Goal: Check status

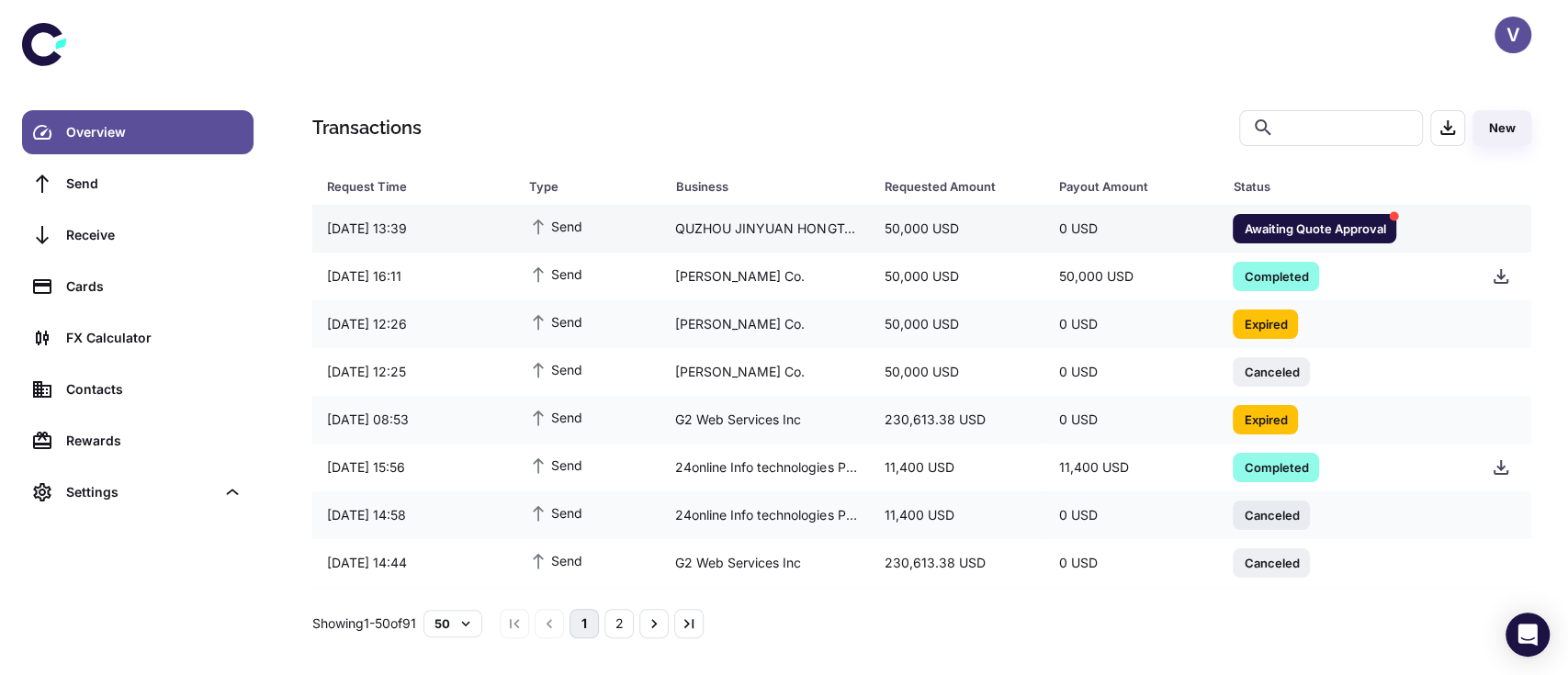
click at [991, 244] on div "50,000 USD" at bounding box center [957, 228] width 174 height 35
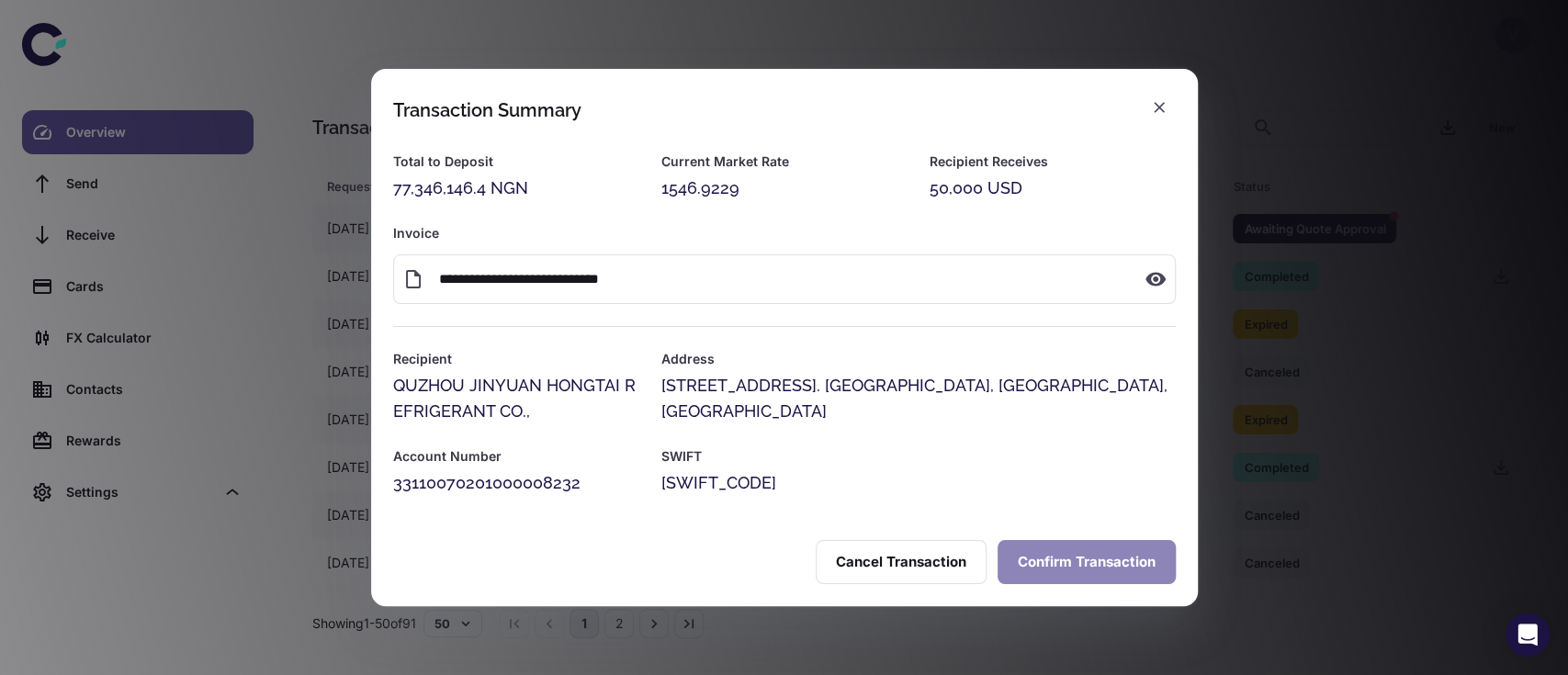
click at [1082, 558] on button "Confirm Transaction" at bounding box center [1086, 562] width 178 height 44
